Goal: Information Seeking & Learning: Learn about a topic

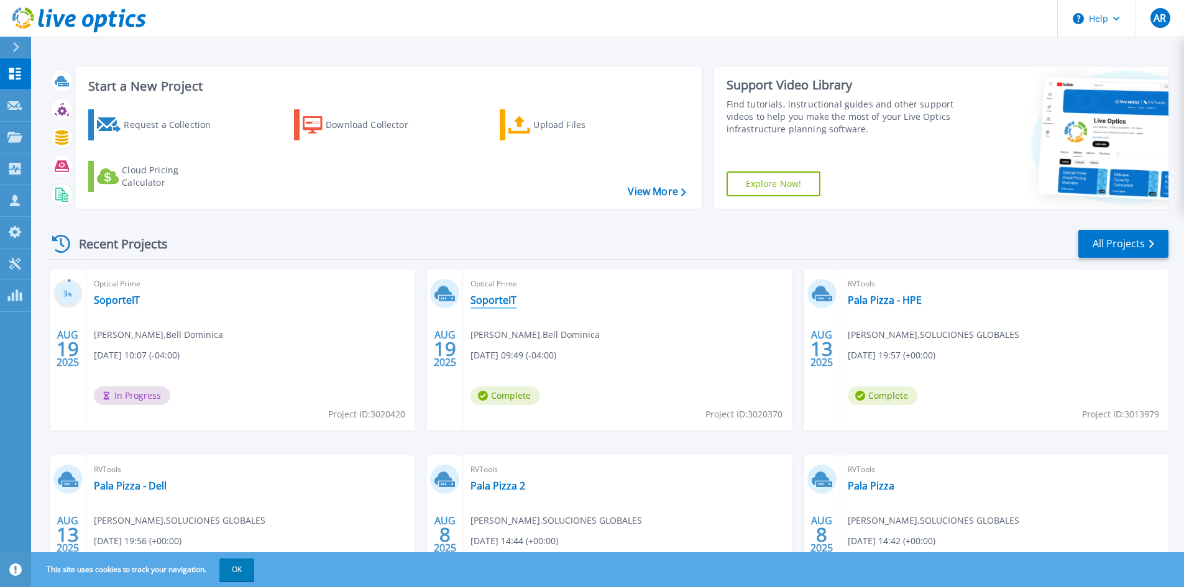
click at [496, 303] on link "SoporteIT" at bounding box center [493, 300] width 46 height 12
click at [124, 301] on link "SoporteIT" at bounding box center [117, 300] width 46 height 12
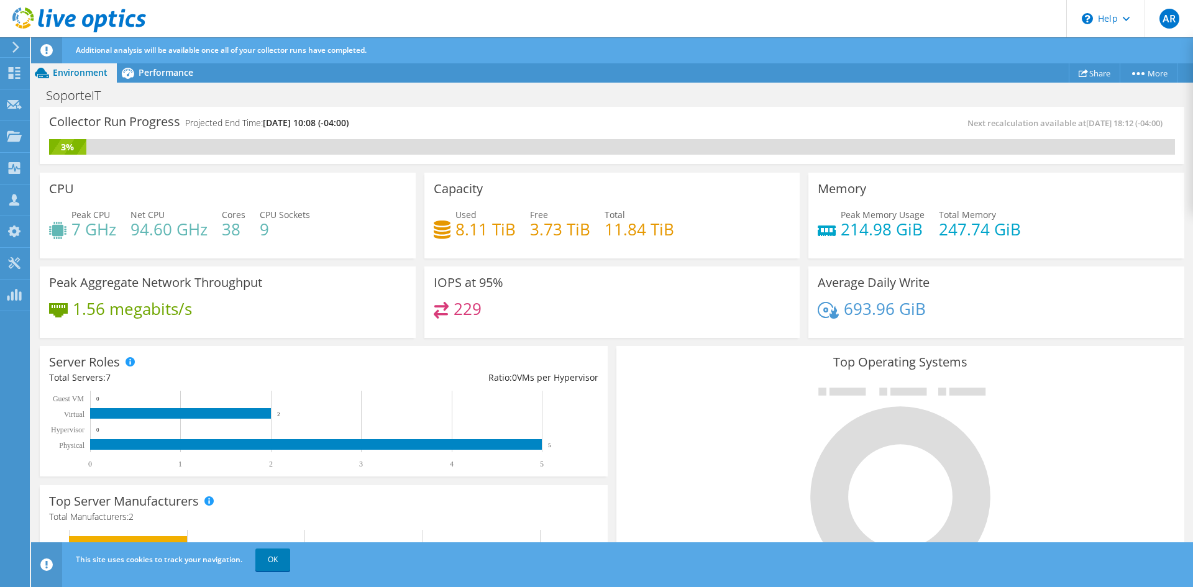
scroll to position [249, 0]
click at [173, 68] on span "Performance" at bounding box center [166, 72] width 55 height 12
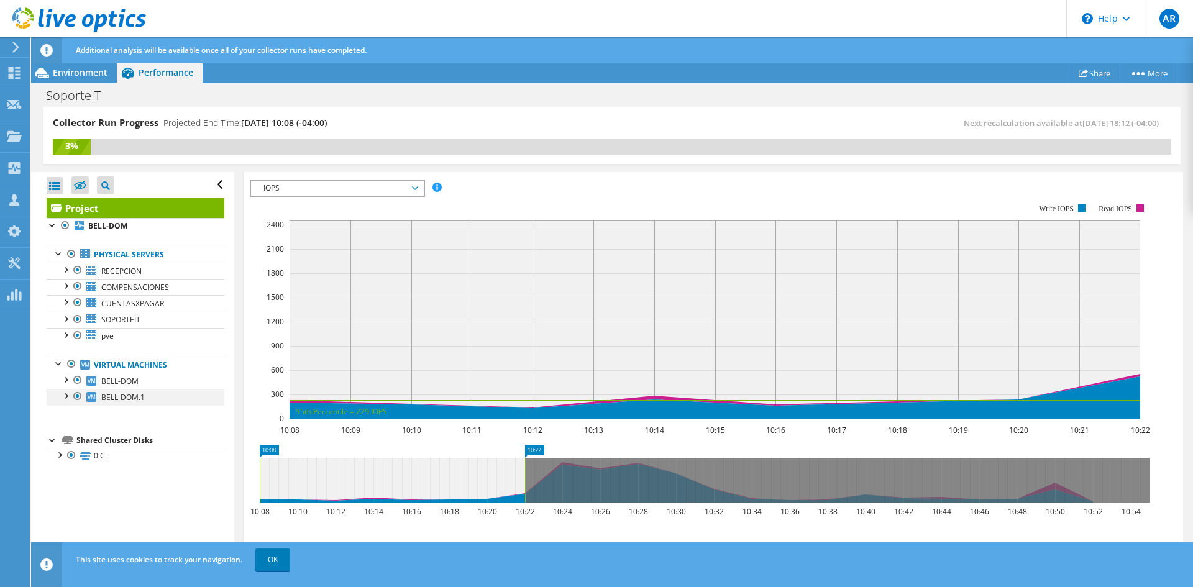
click at [65, 398] on div at bounding box center [65, 395] width 12 height 12
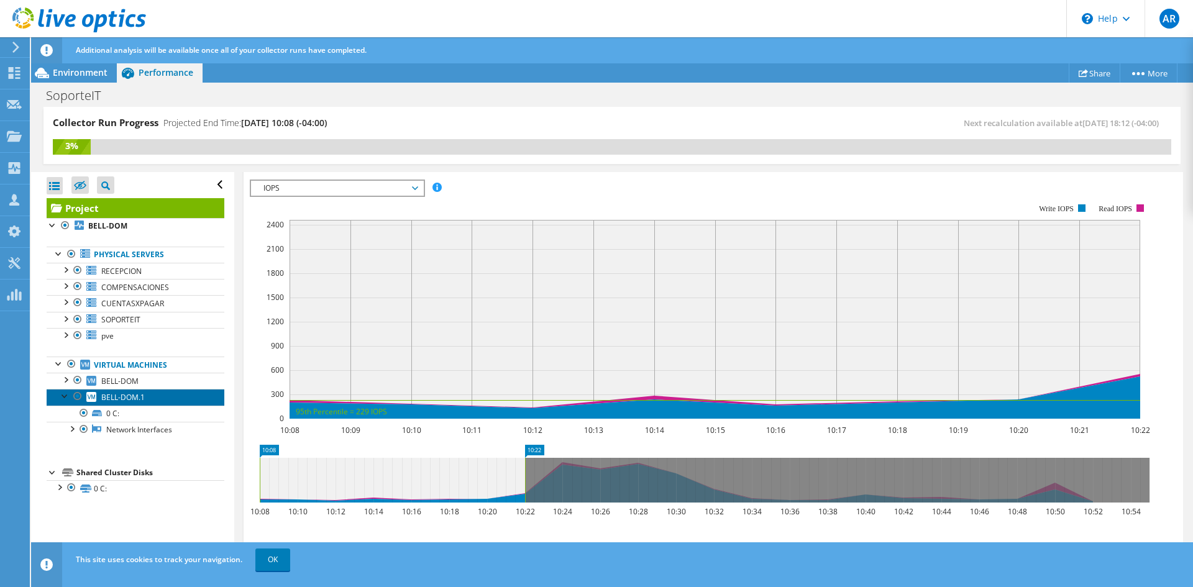
click at [127, 401] on span "BELL-DOM.1" at bounding box center [122, 397] width 43 height 11
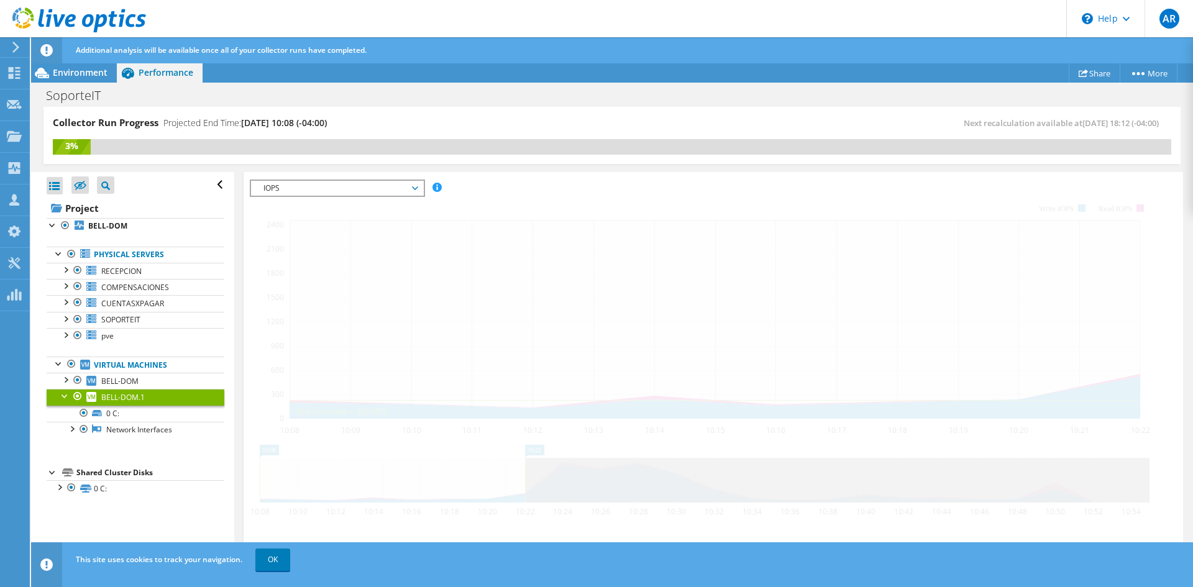
scroll to position [205, 0]
